Goal: Task Accomplishment & Management: Manage account settings

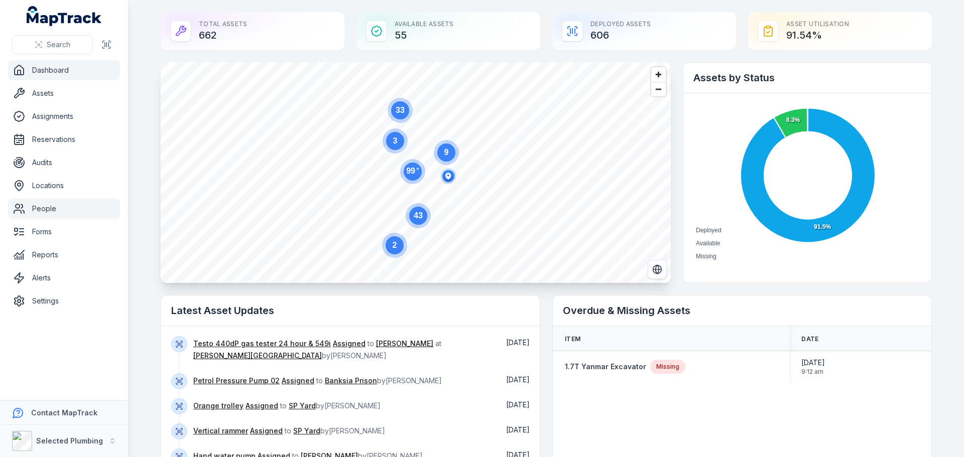
click at [44, 212] on link "People" at bounding box center [64, 209] width 112 height 20
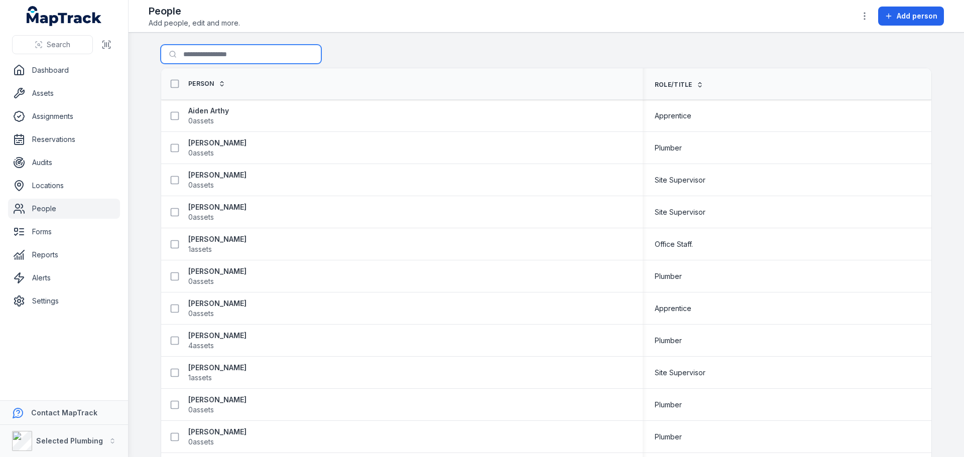
click at [201, 58] on input "Search for people" at bounding box center [241, 54] width 161 height 19
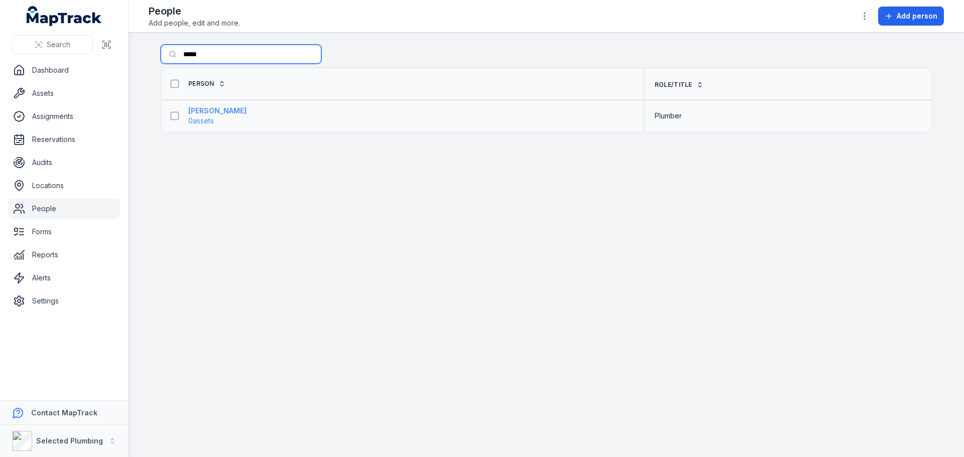
type input "*****"
click at [215, 110] on strong "Simon Davies" at bounding box center [217, 111] width 58 height 10
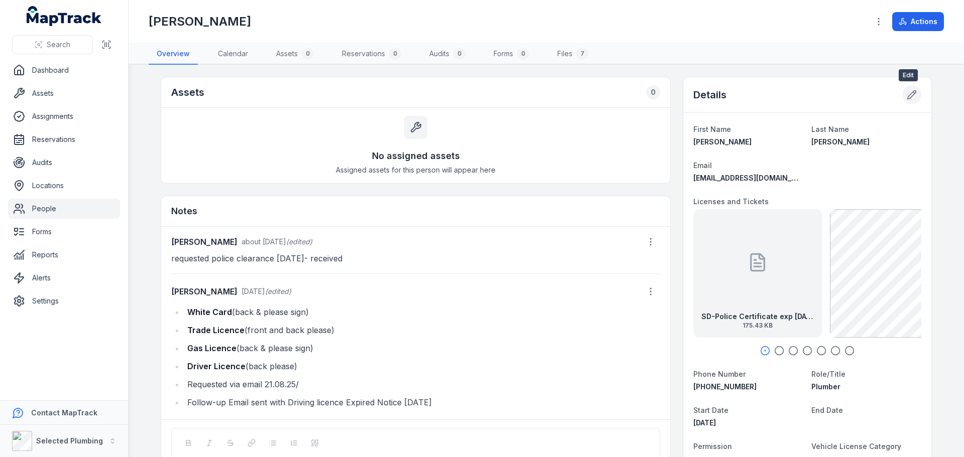
click at [906, 93] on icon at bounding box center [911, 95] width 10 height 10
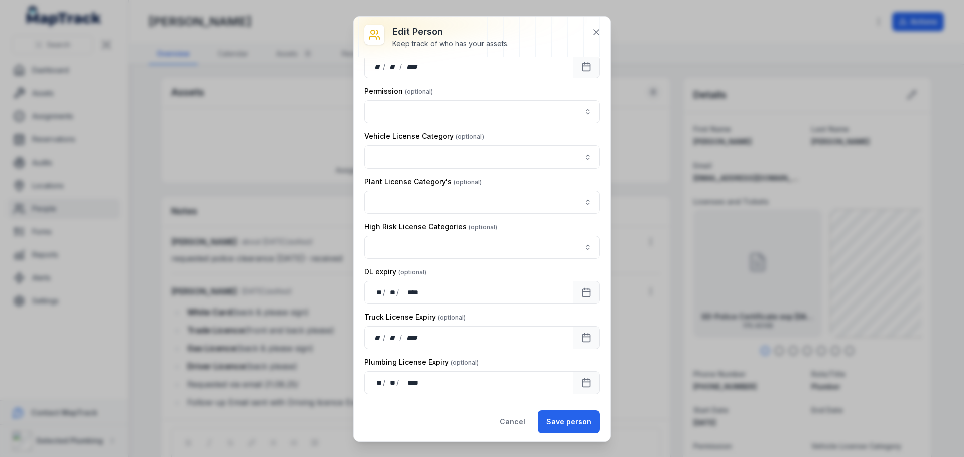
scroll to position [502, 0]
click at [380, 376] on div "** **" at bounding box center [377, 381] width 10 height 10
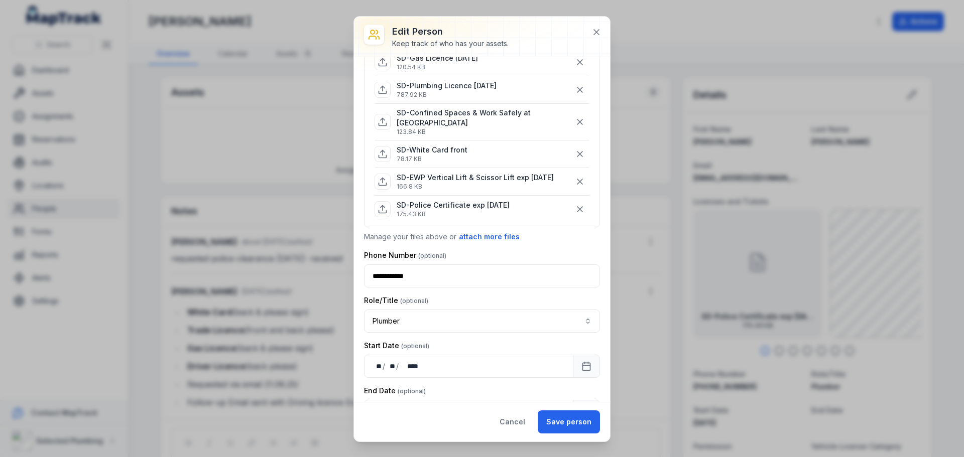
scroll to position [151, 0]
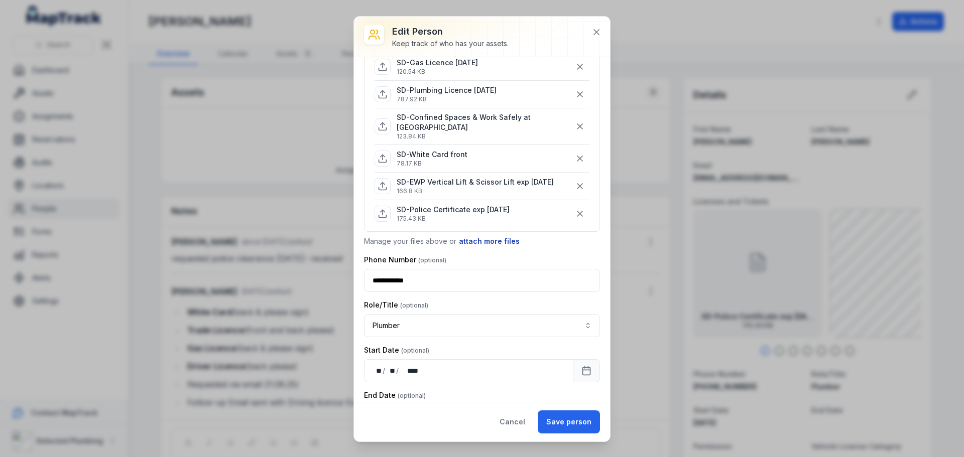
click at [473, 236] on button "attach more files" at bounding box center [489, 241] width 62 height 11
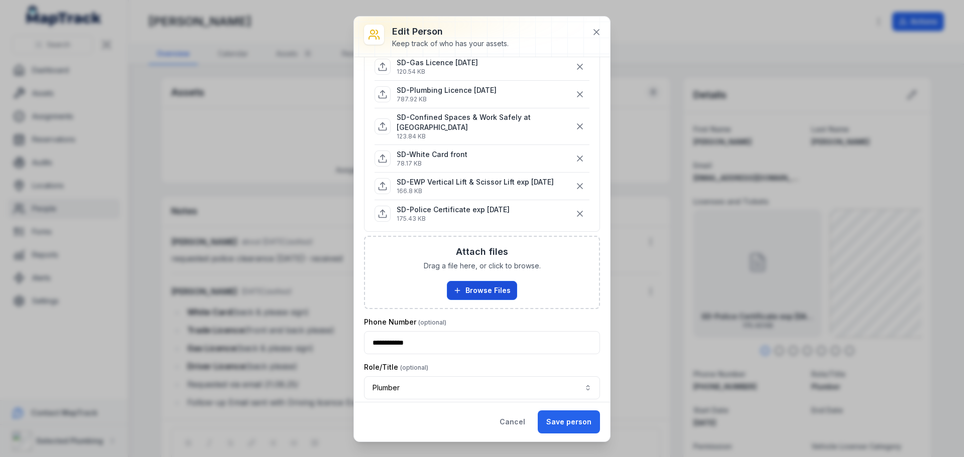
click at [491, 281] on button "Browse Files" at bounding box center [482, 290] width 70 height 19
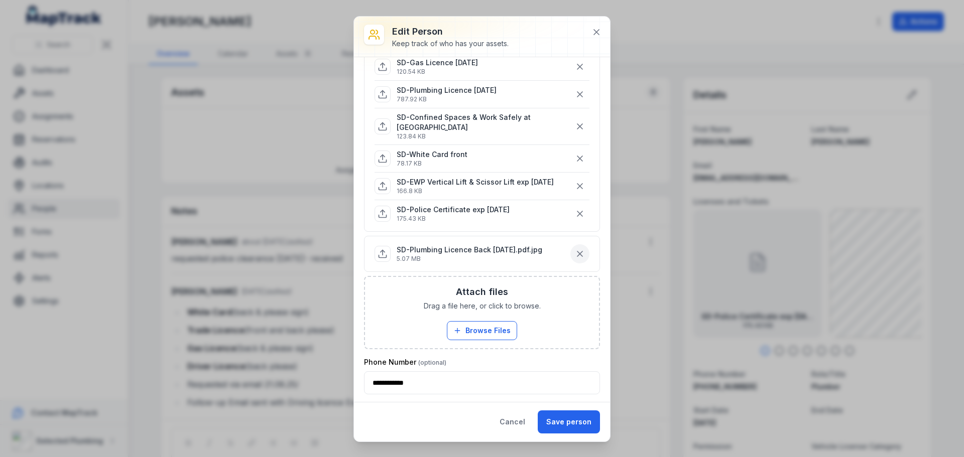
click at [577, 251] on icon "button" at bounding box center [579, 253] width 5 height 5
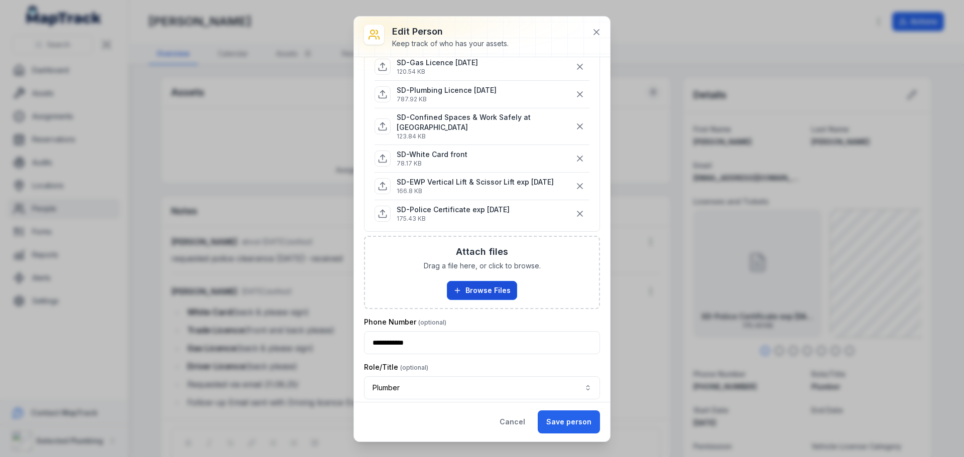
click at [479, 283] on button "Browse Files" at bounding box center [482, 290] width 70 height 19
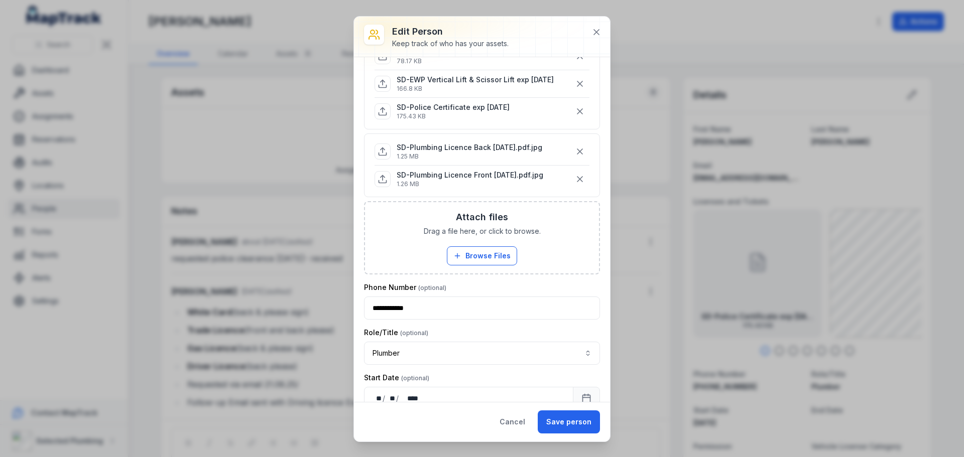
scroll to position [351, 0]
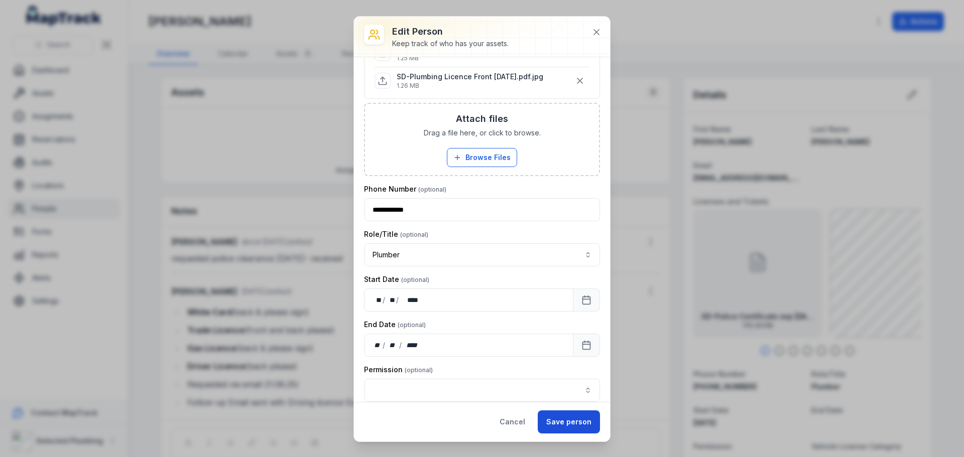
click at [565, 415] on button "Save person" at bounding box center [568, 422] width 62 height 23
